Goal: Information Seeking & Learning: Learn about a topic

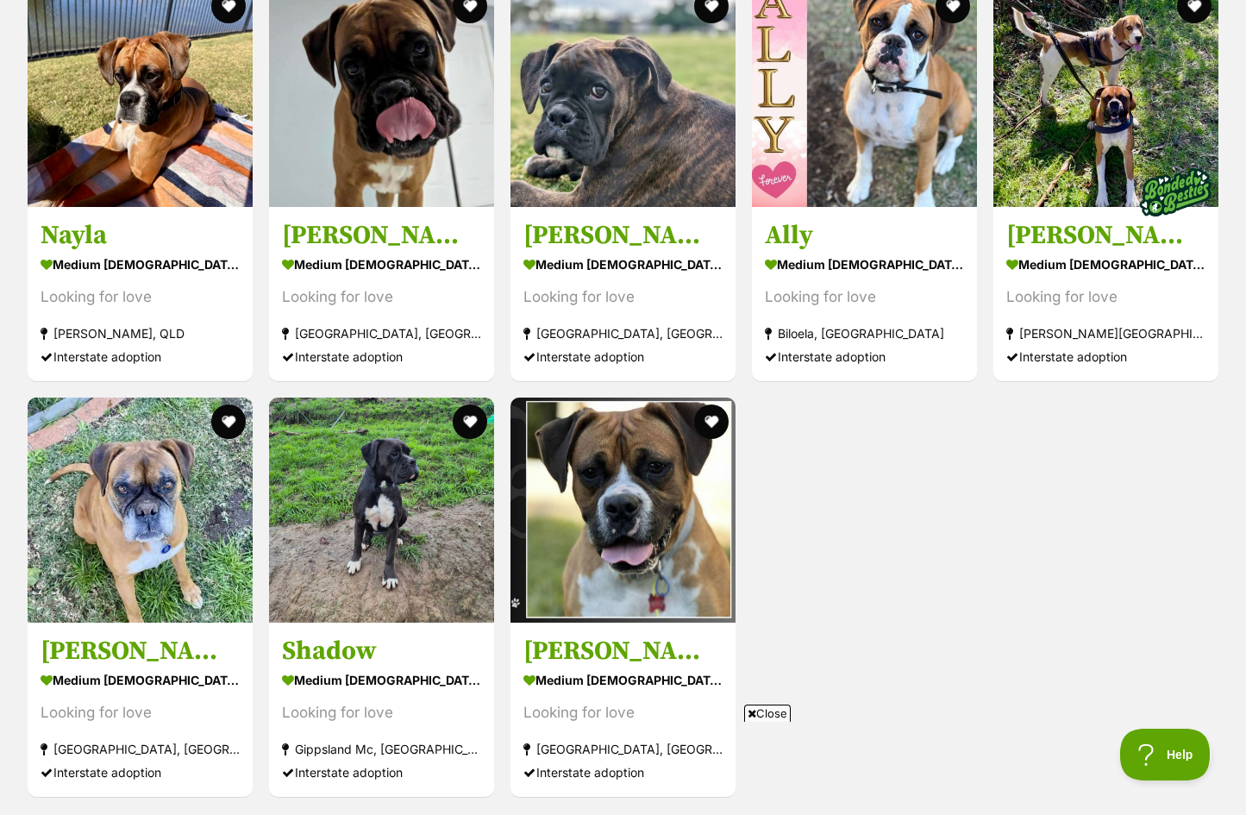
scroll to position [1722, 0]
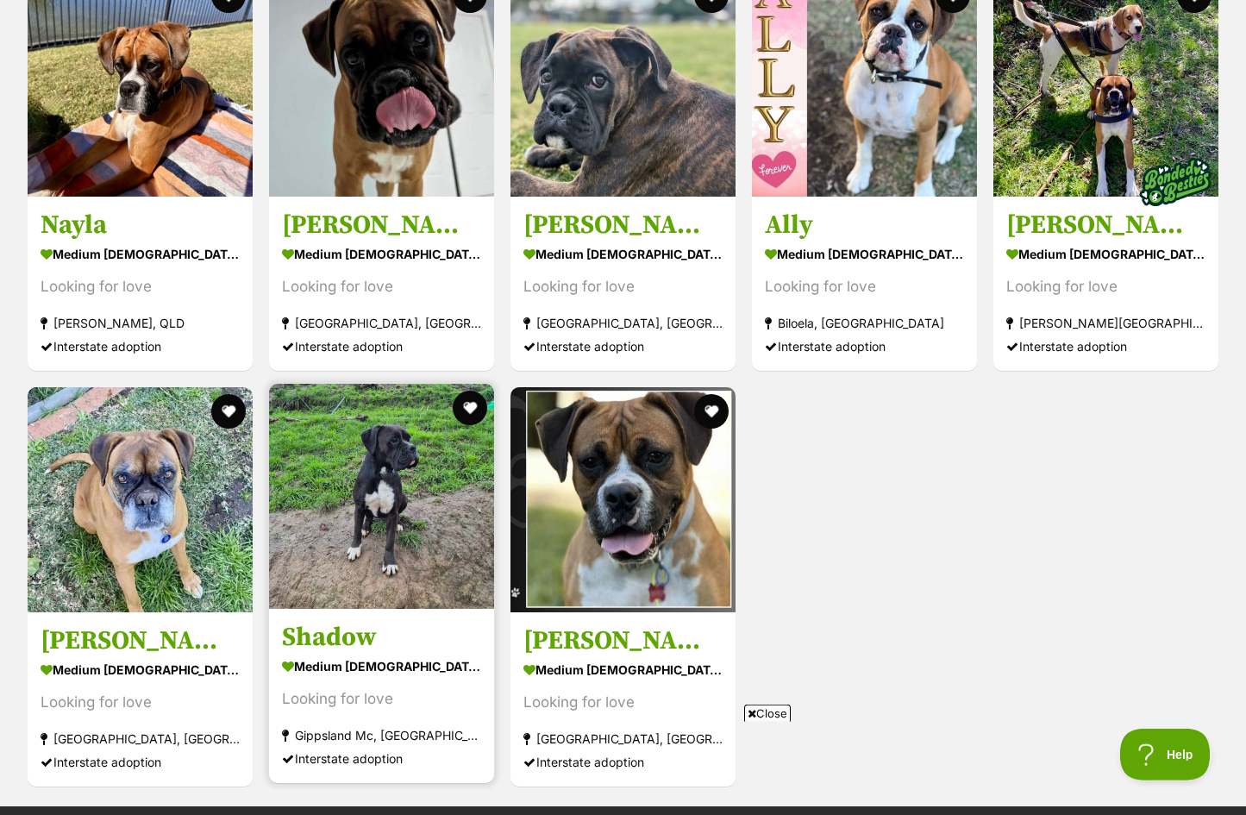
click at [386, 457] on img at bounding box center [381, 496] width 225 height 225
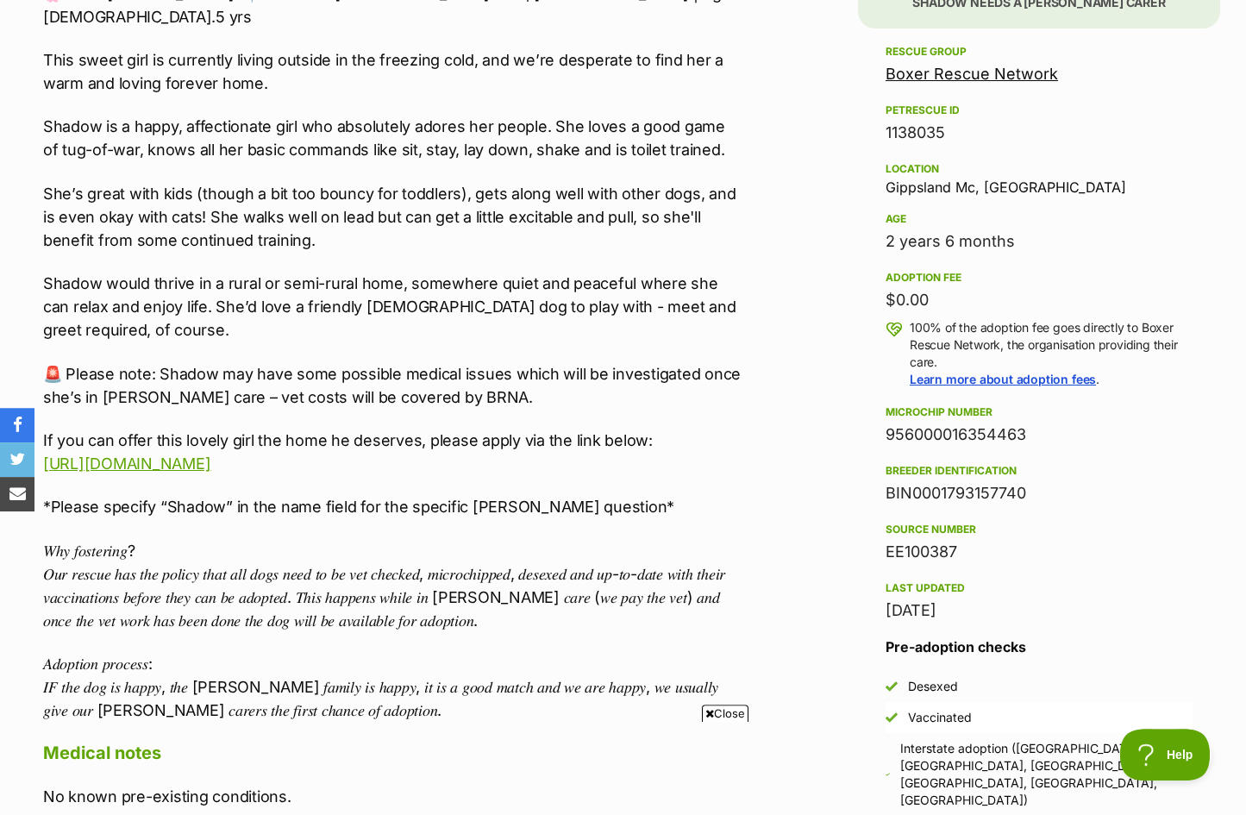
scroll to position [1092, 0]
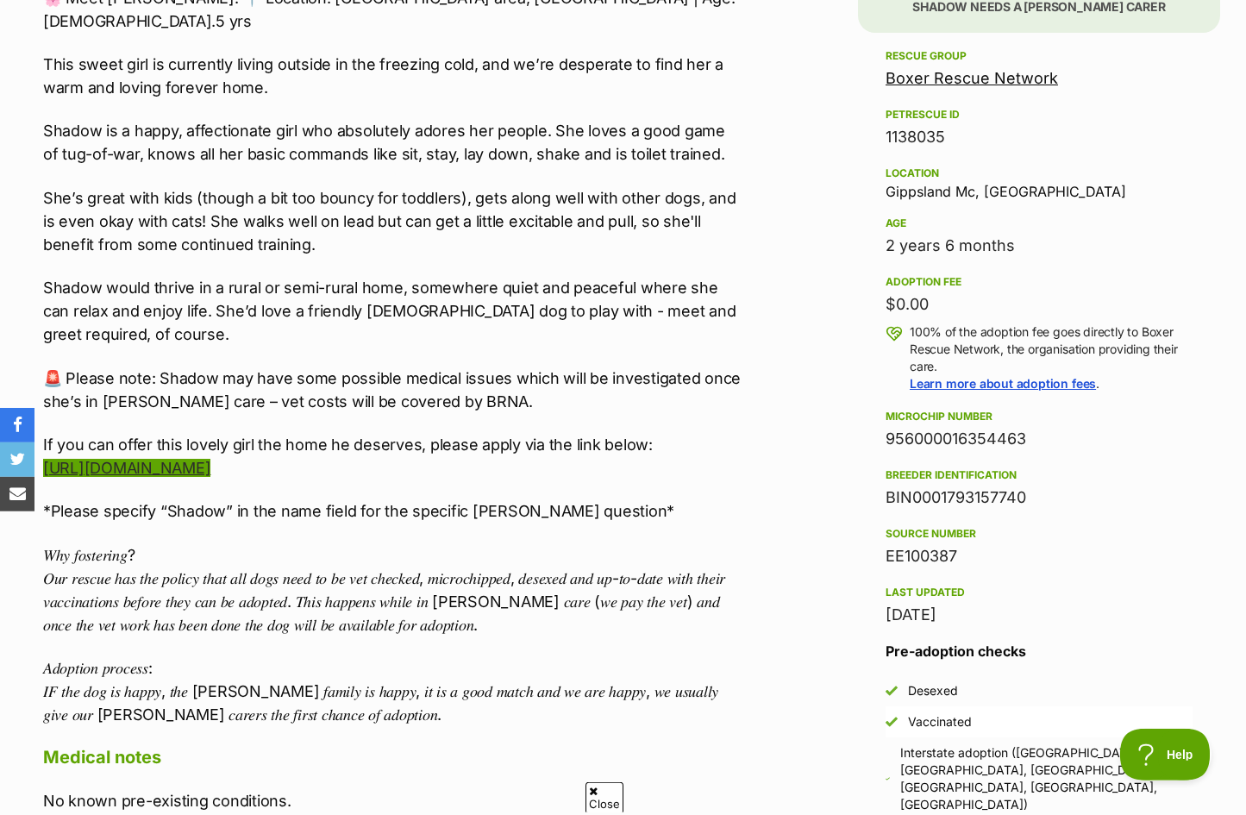
click at [210, 459] on link "[URL][DOMAIN_NAME]" at bounding box center [126, 468] width 167 height 18
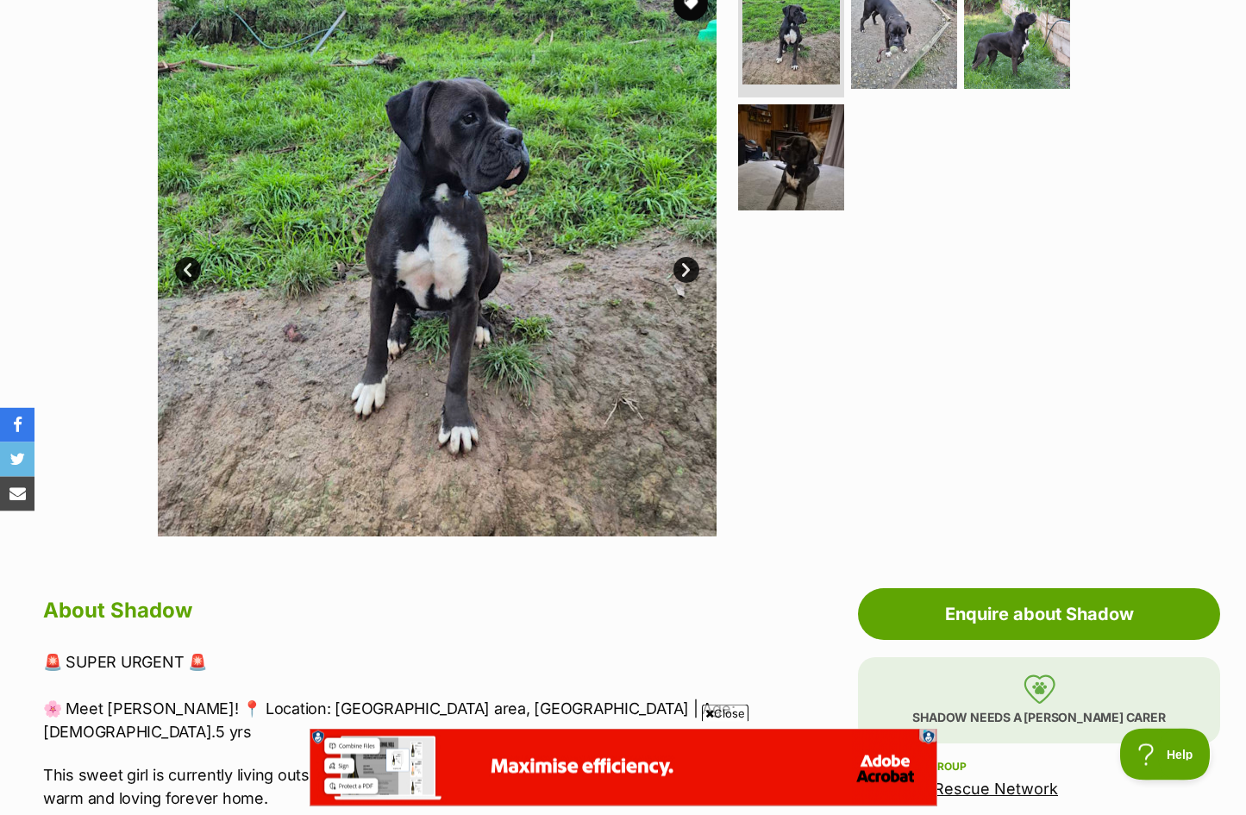
scroll to position [378, 0]
